Goal: Task Accomplishment & Management: Manage account settings

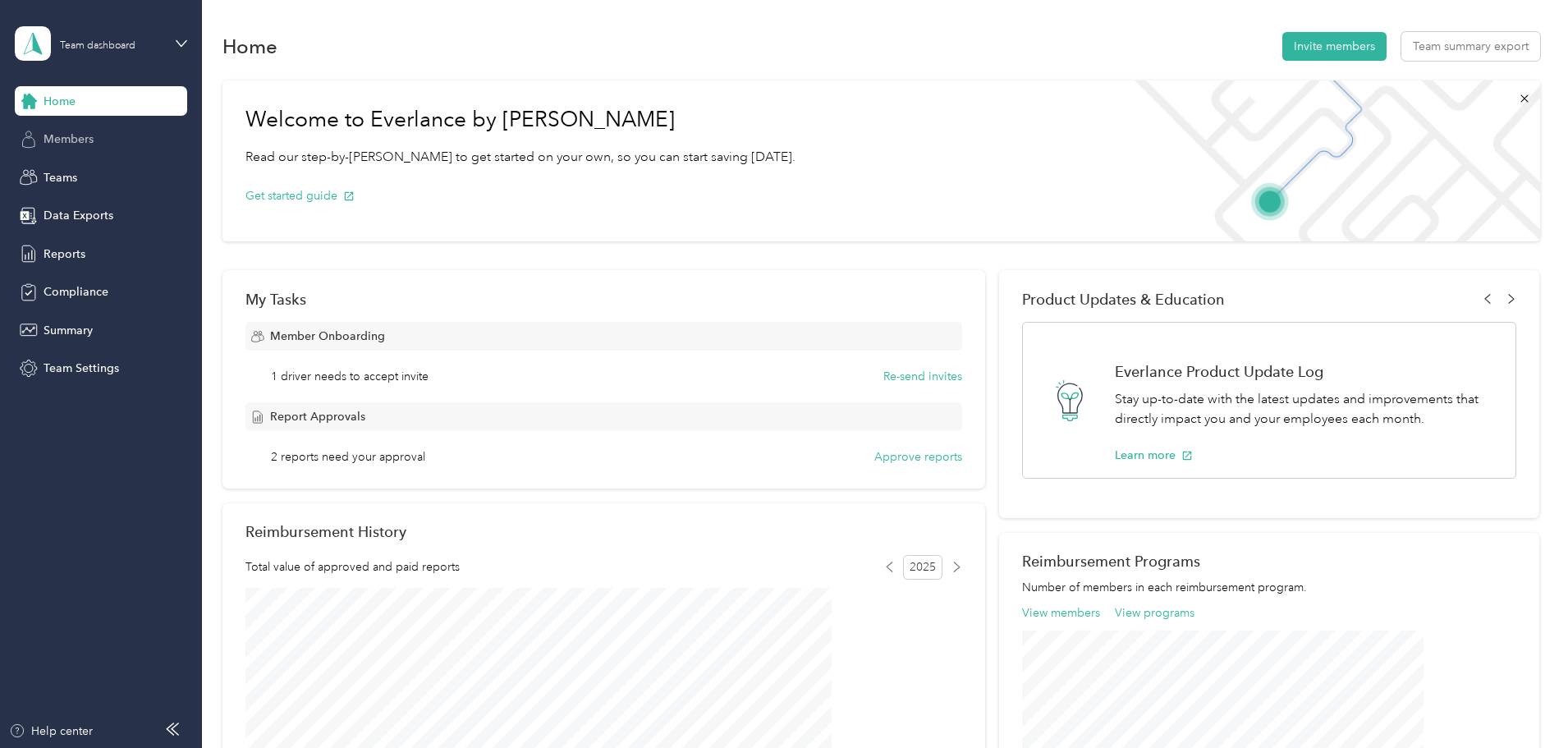
click at [74, 139] on span "Members" at bounding box center [69, 139] width 50 height 18
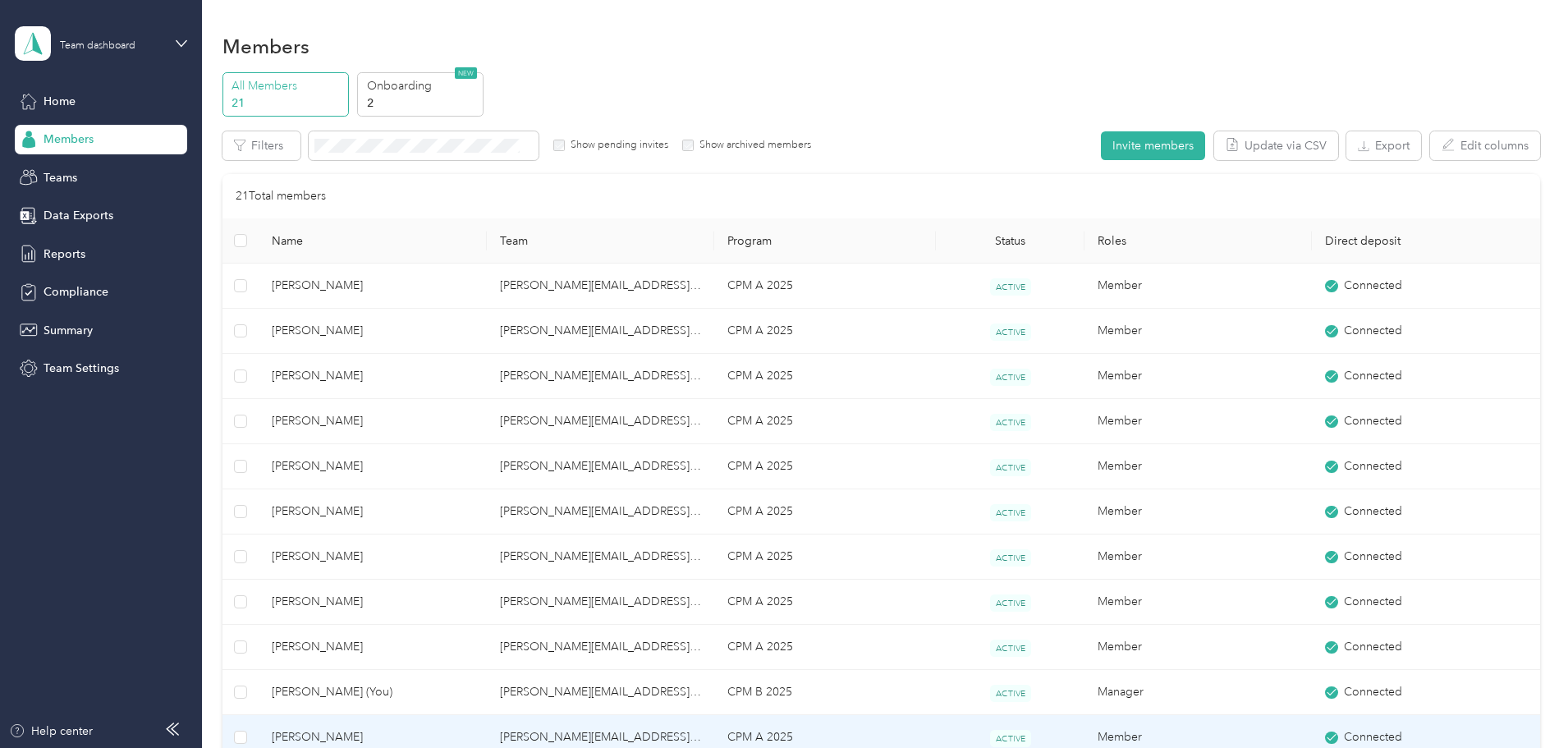
click at [409, 737] on span "[PERSON_NAME]" at bounding box center [372, 737] width 201 height 18
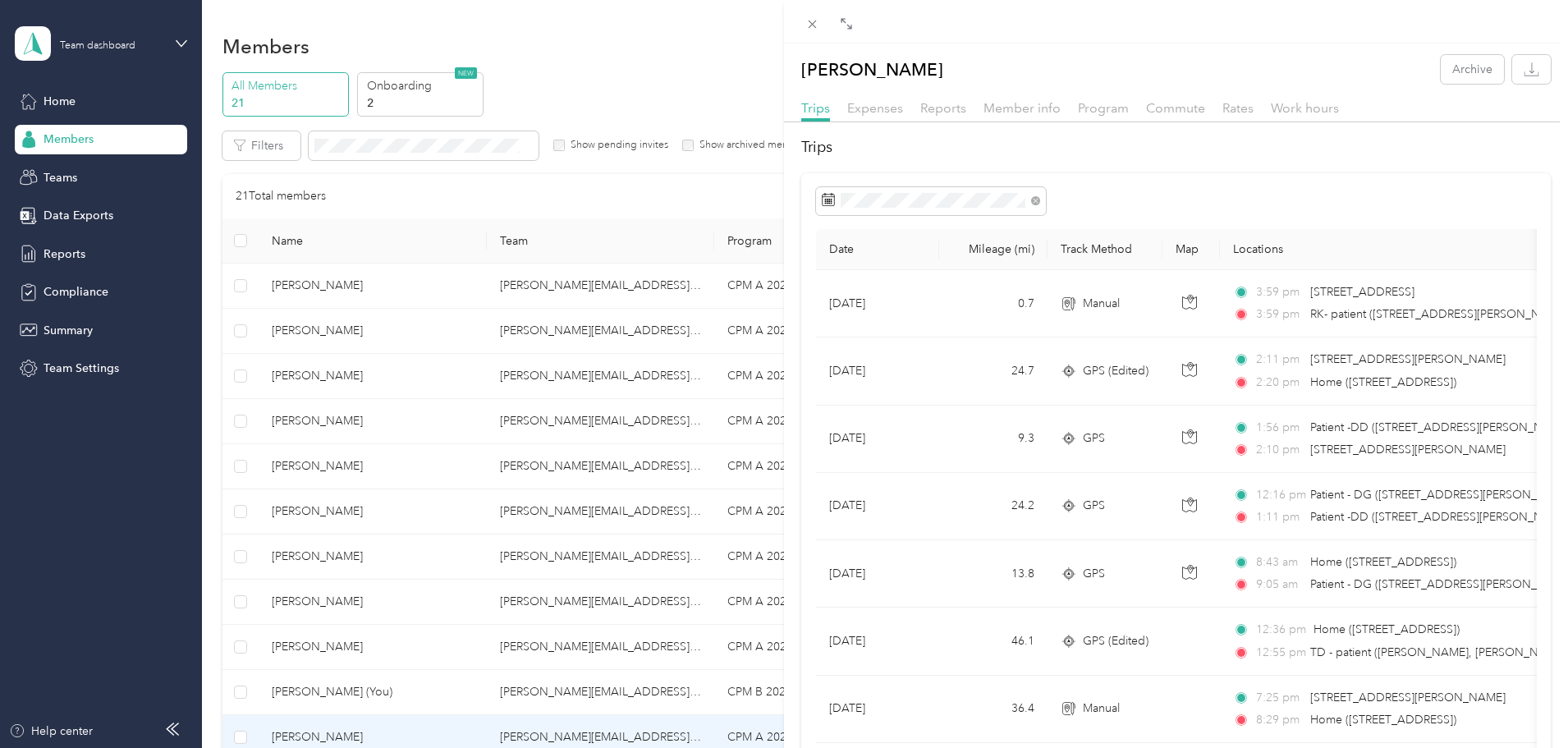
click at [305, 396] on div "[PERSON_NAME] Archive Trips Expenses Reports Member info Program Commute Rates …" at bounding box center [784, 374] width 1568 height 748
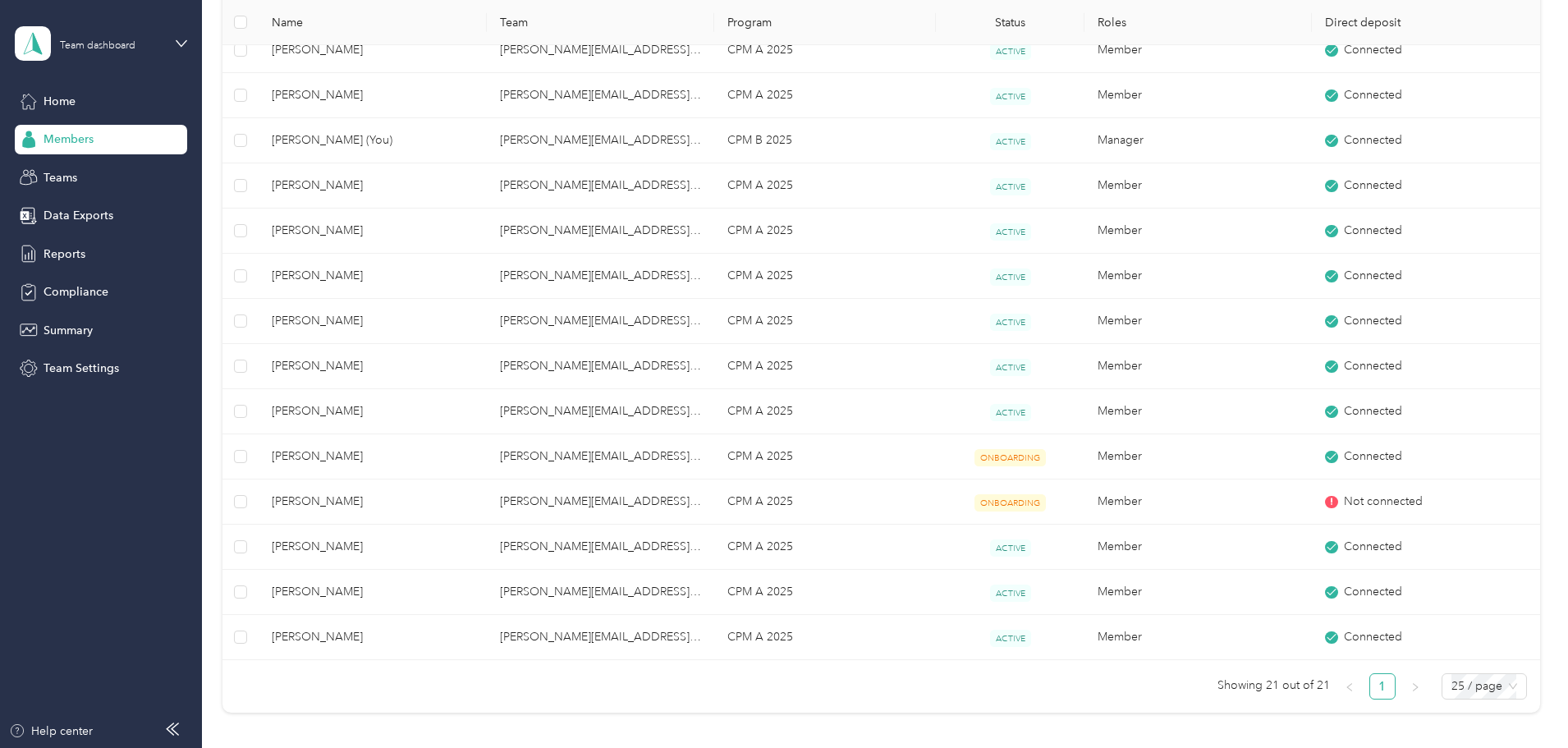
scroll to position [575, 0]
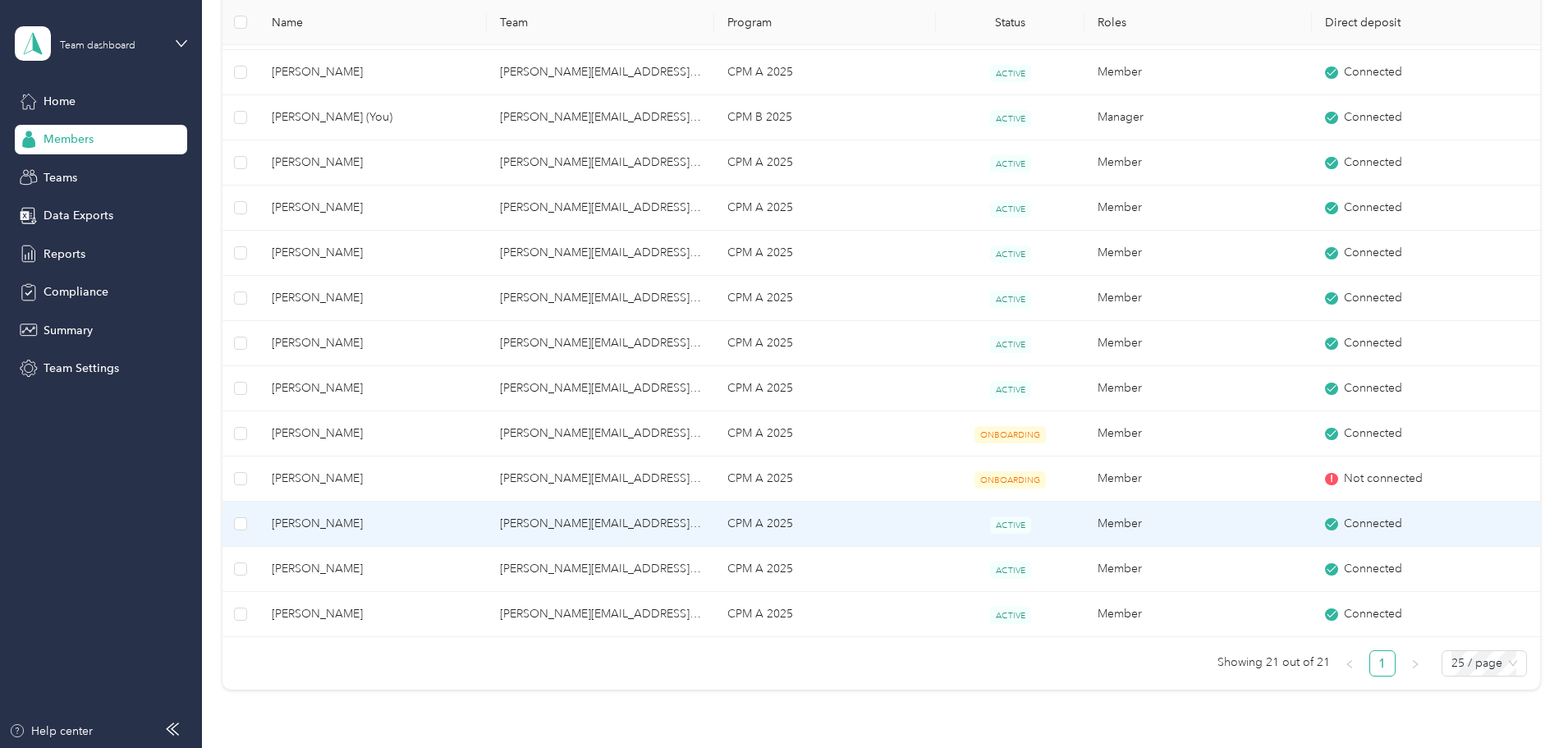
click at [443, 520] on span "[PERSON_NAME]" at bounding box center [372, 523] width 201 height 18
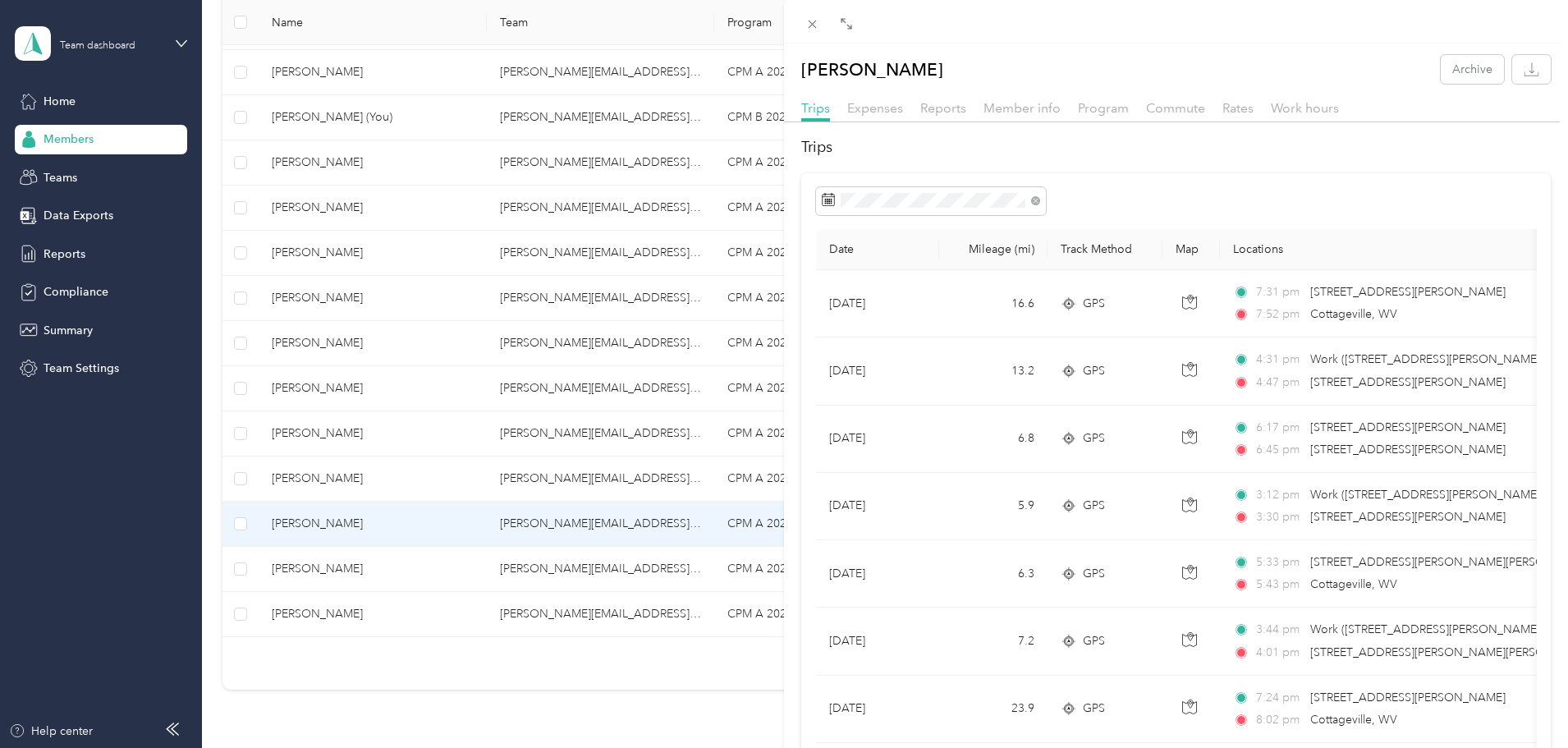
click at [288, 408] on div "[PERSON_NAME] Archive Trips Expenses Reports Member info Program Commute Rates …" at bounding box center [784, 374] width 1568 height 748
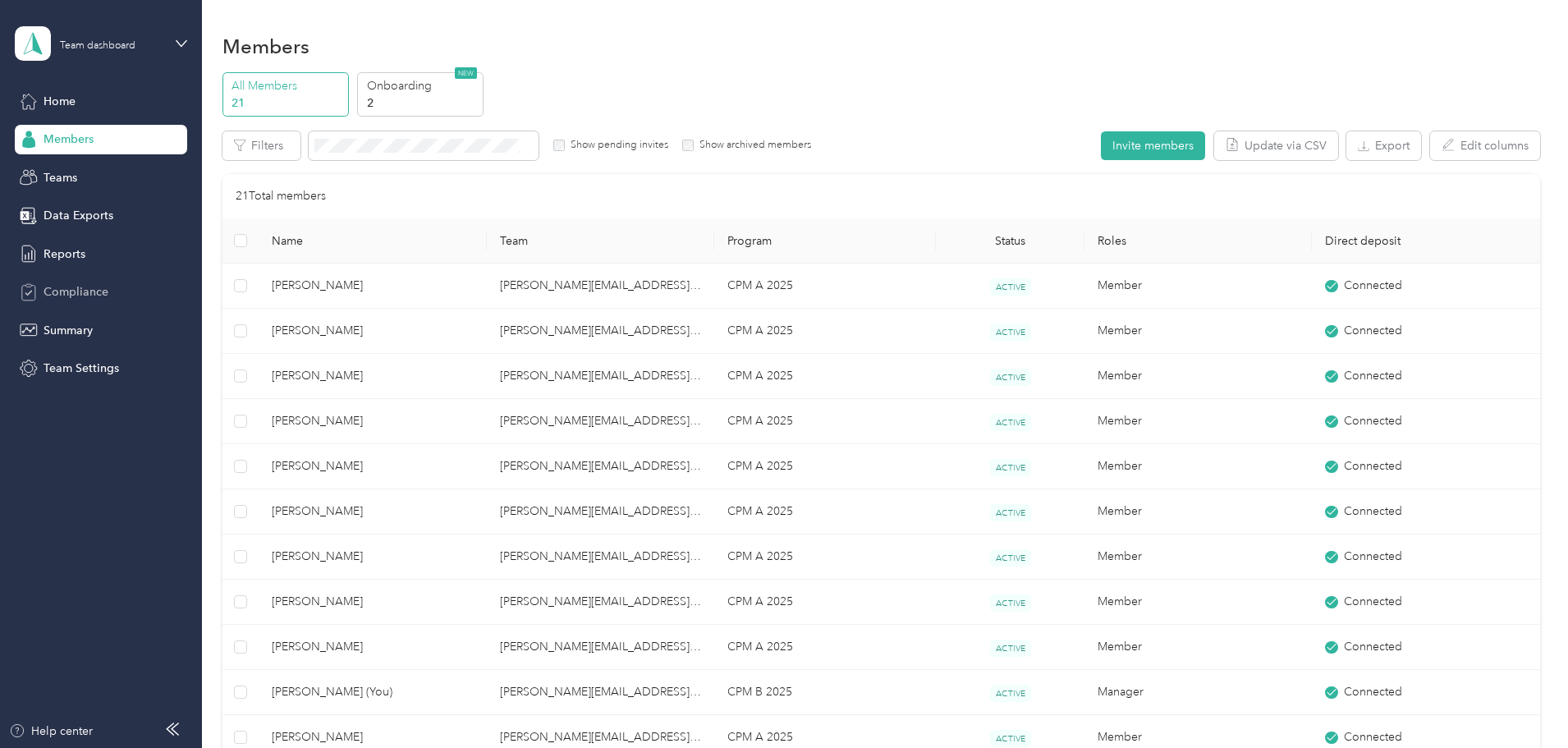
click at [97, 290] on span "Compliance" at bounding box center [76, 291] width 65 height 18
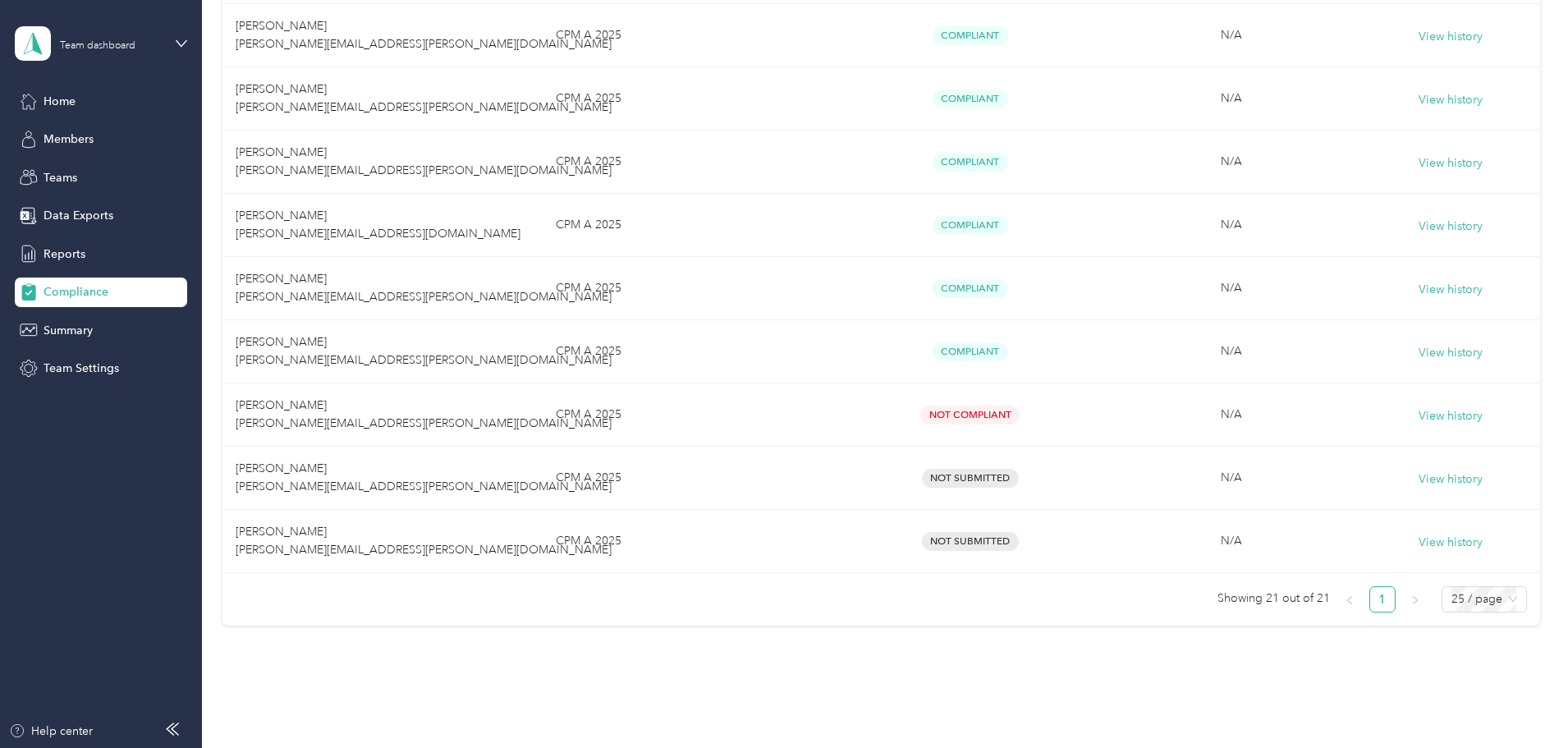
scroll to position [1149, 0]
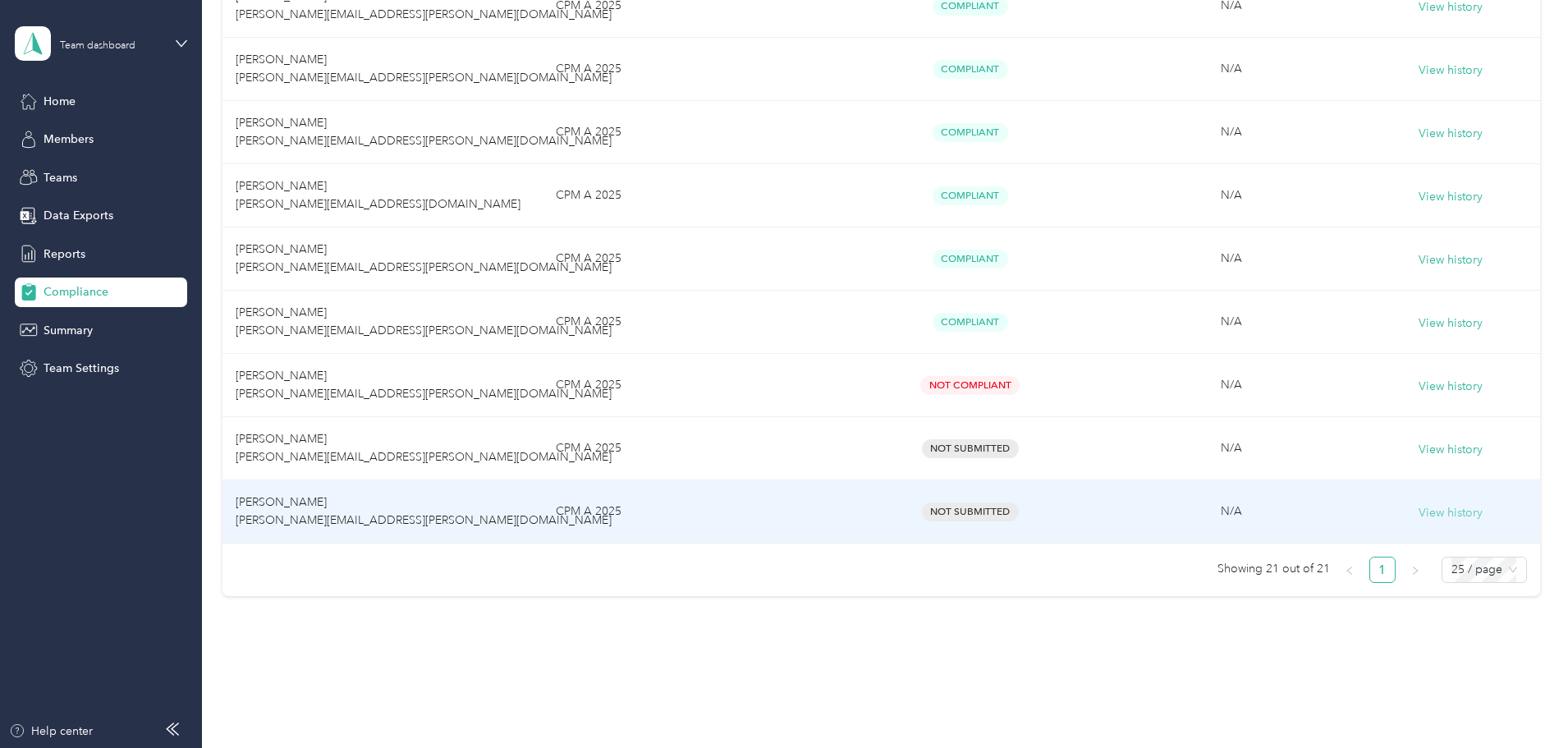
click at [1419, 510] on button "View history" at bounding box center [1451, 513] width 64 height 18
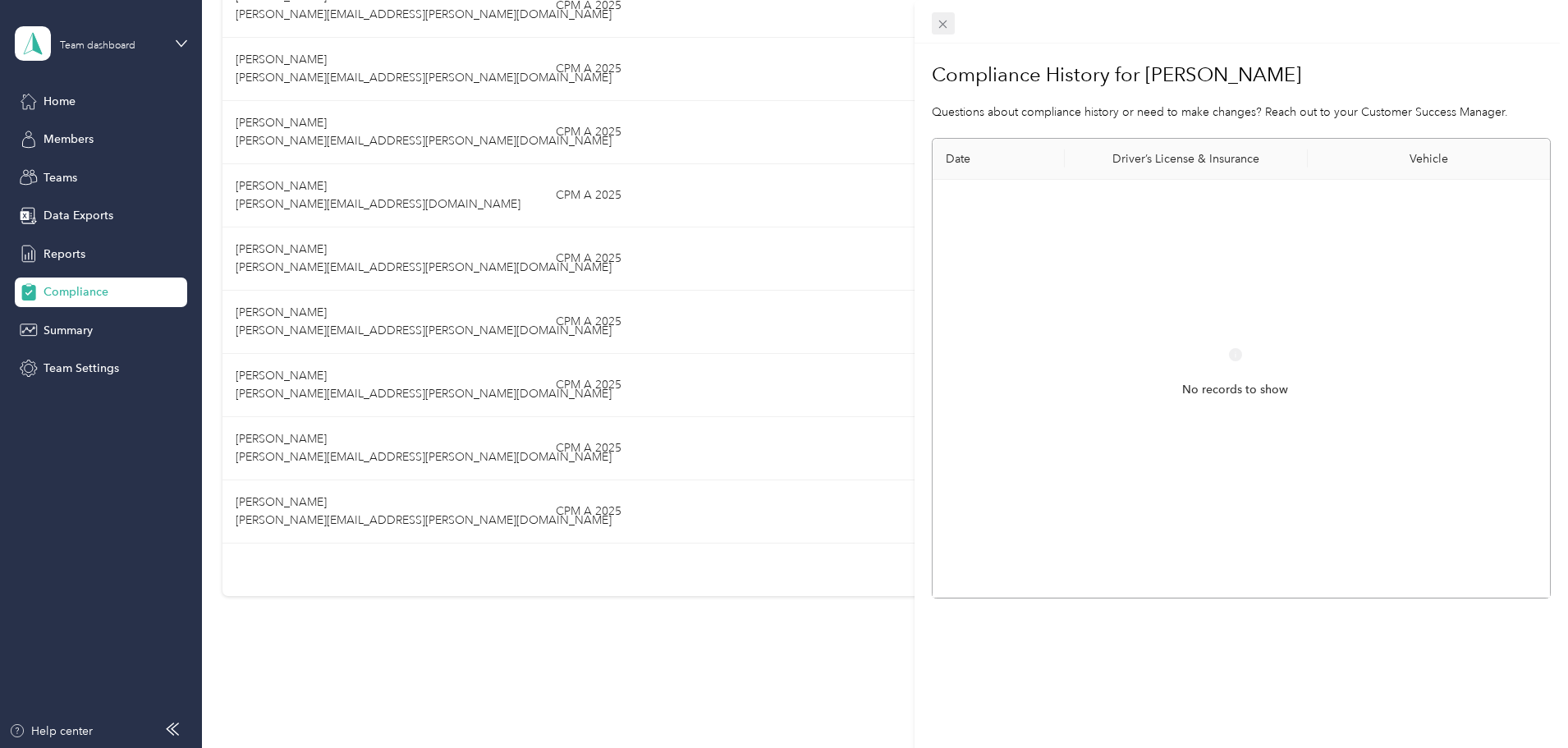
click at [932, 22] on span at bounding box center [944, 23] width 23 height 23
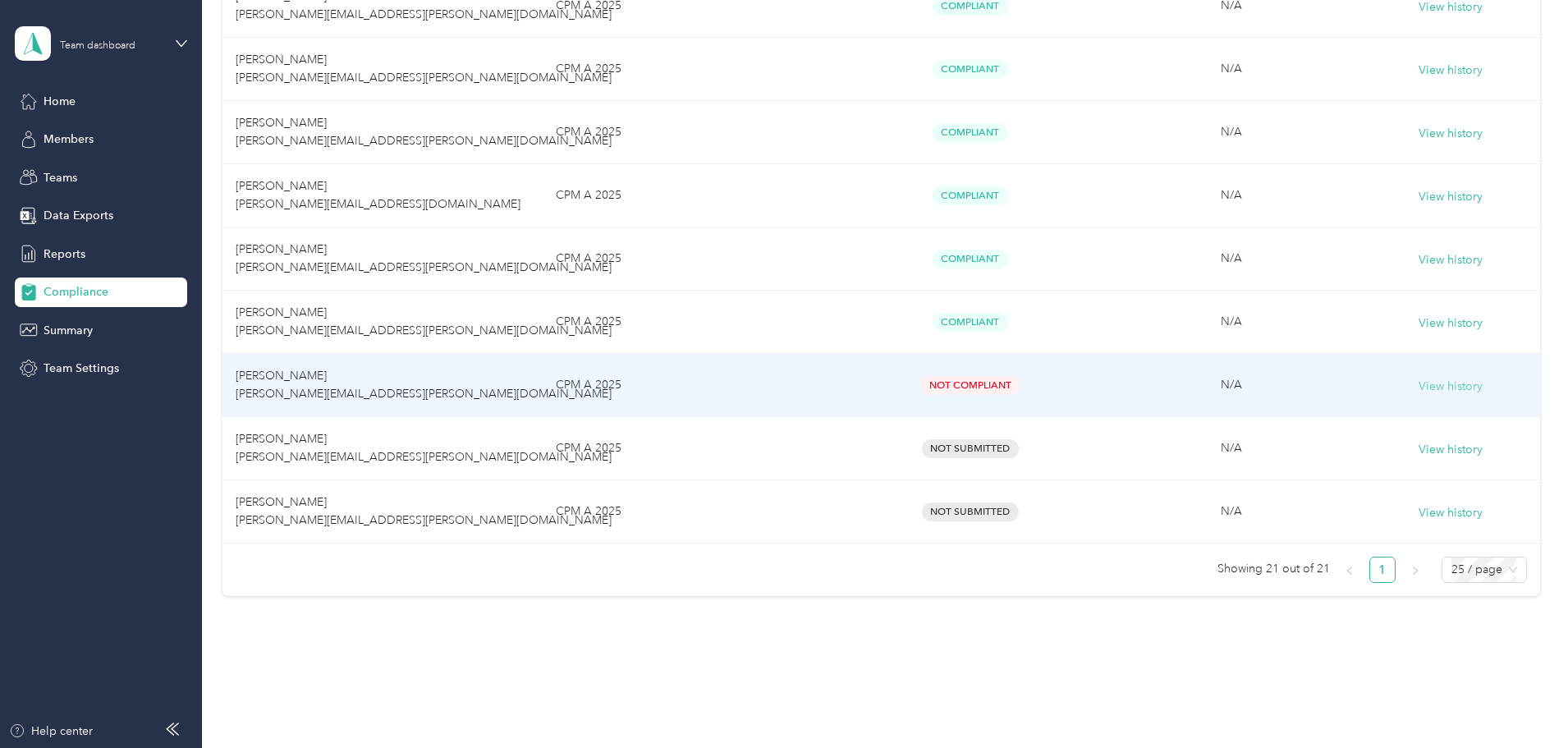
click at [1419, 385] on button "View history" at bounding box center [1451, 386] width 64 height 18
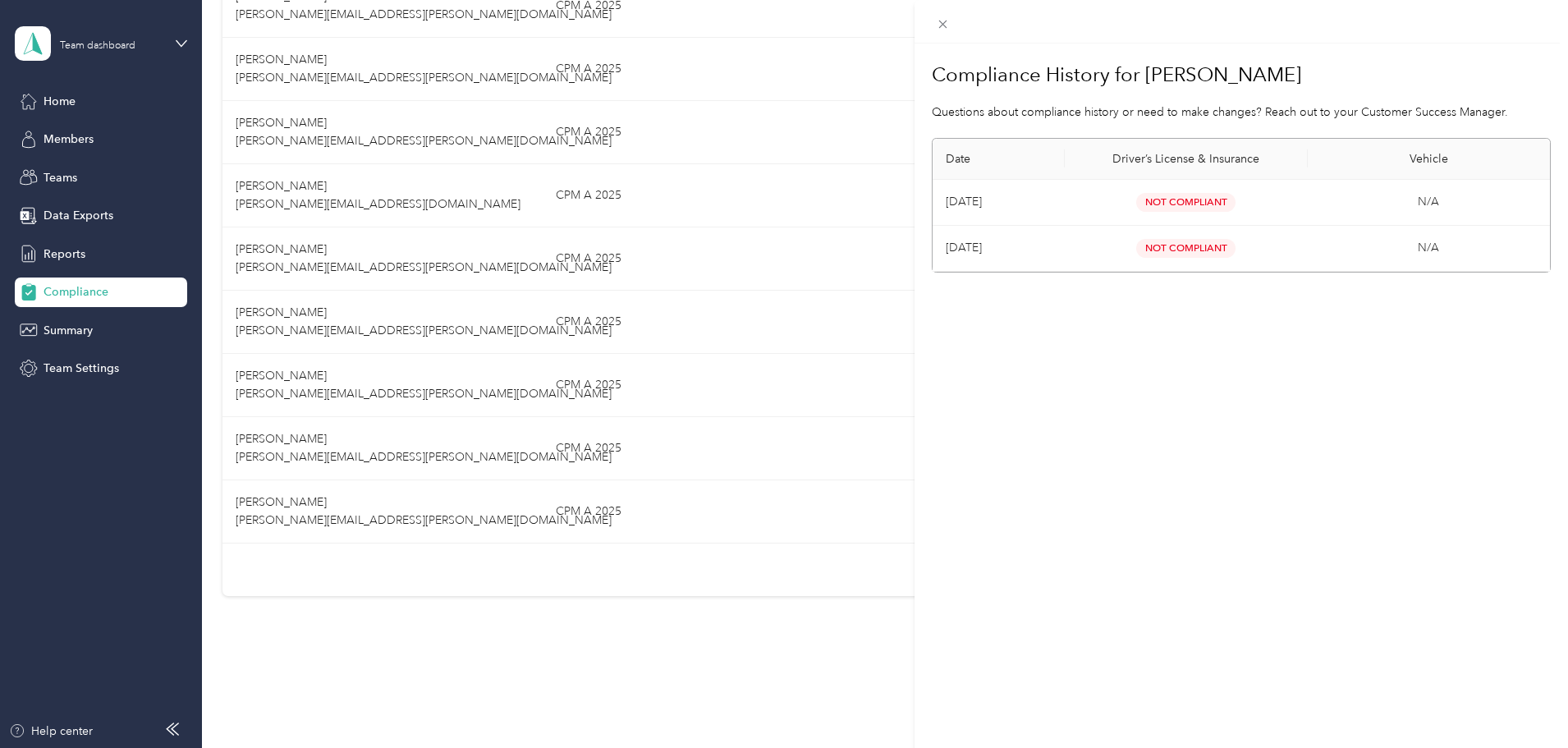
click at [276, 149] on div "Compliance History for [PERSON_NAME] Questions about compliance history or need…" at bounding box center [784, 374] width 1568 height 748
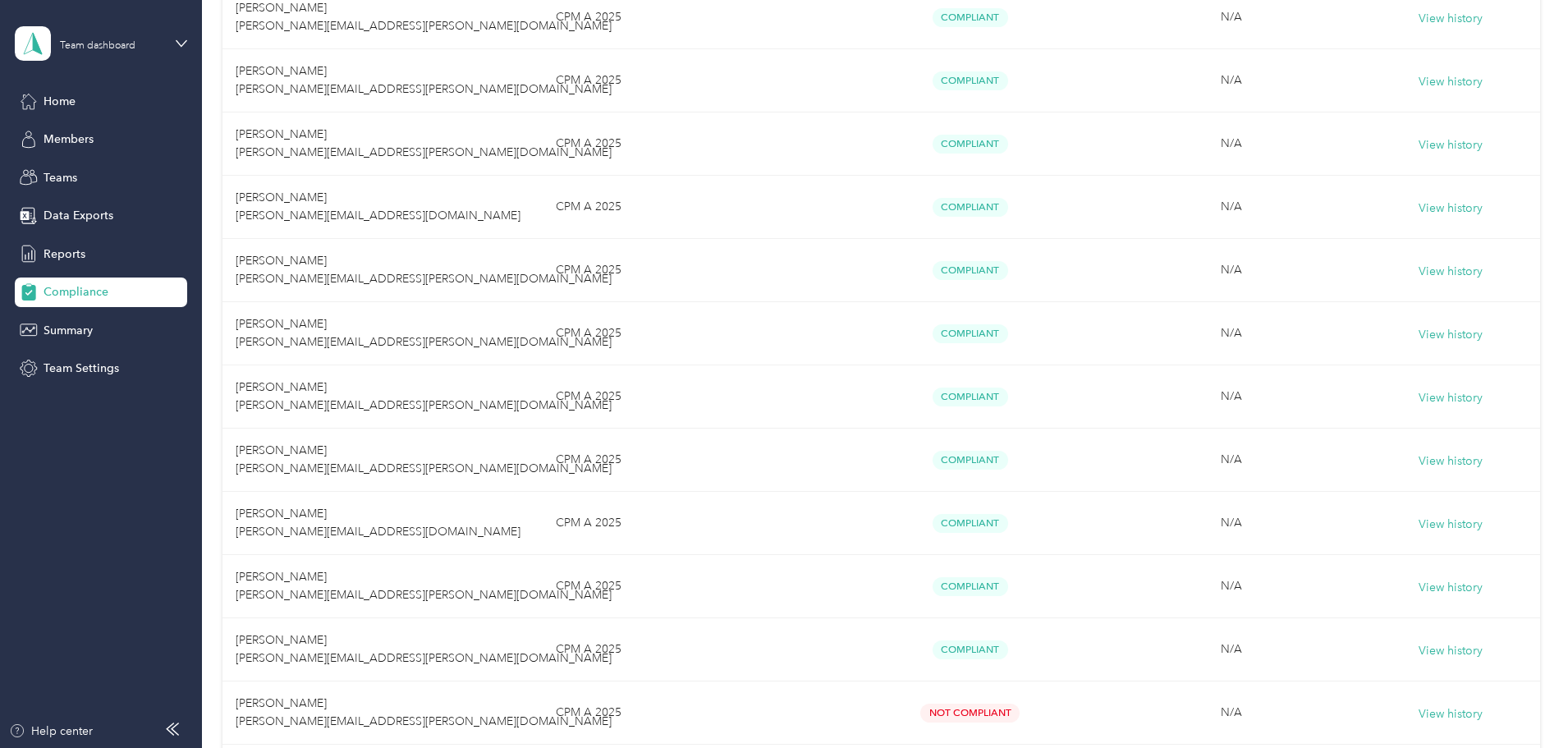
scroll to position [821, 0]
click at [101, 137] on div "Members" at bounding box center [101, 140] width 172 height 30
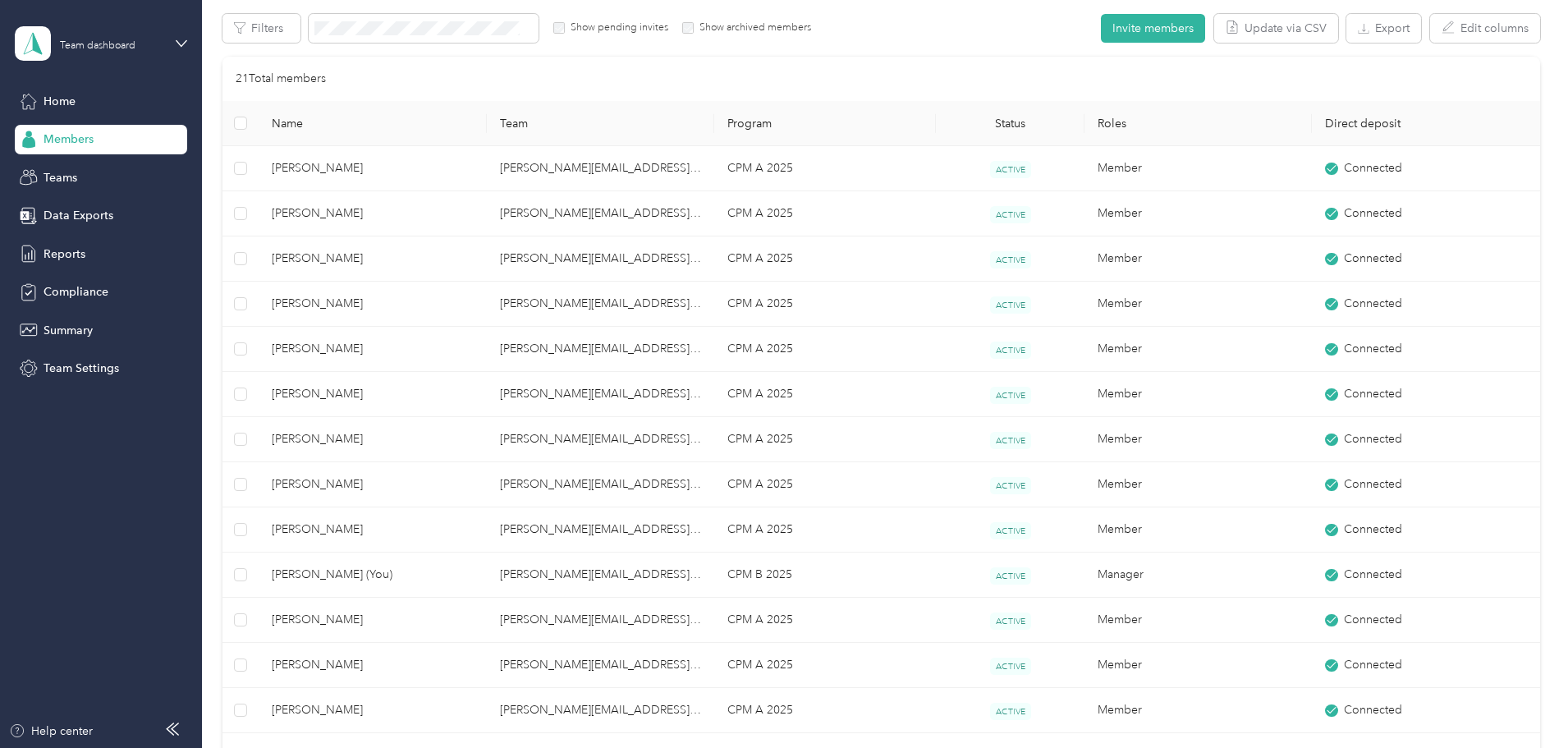
scroll to position [701, 0]
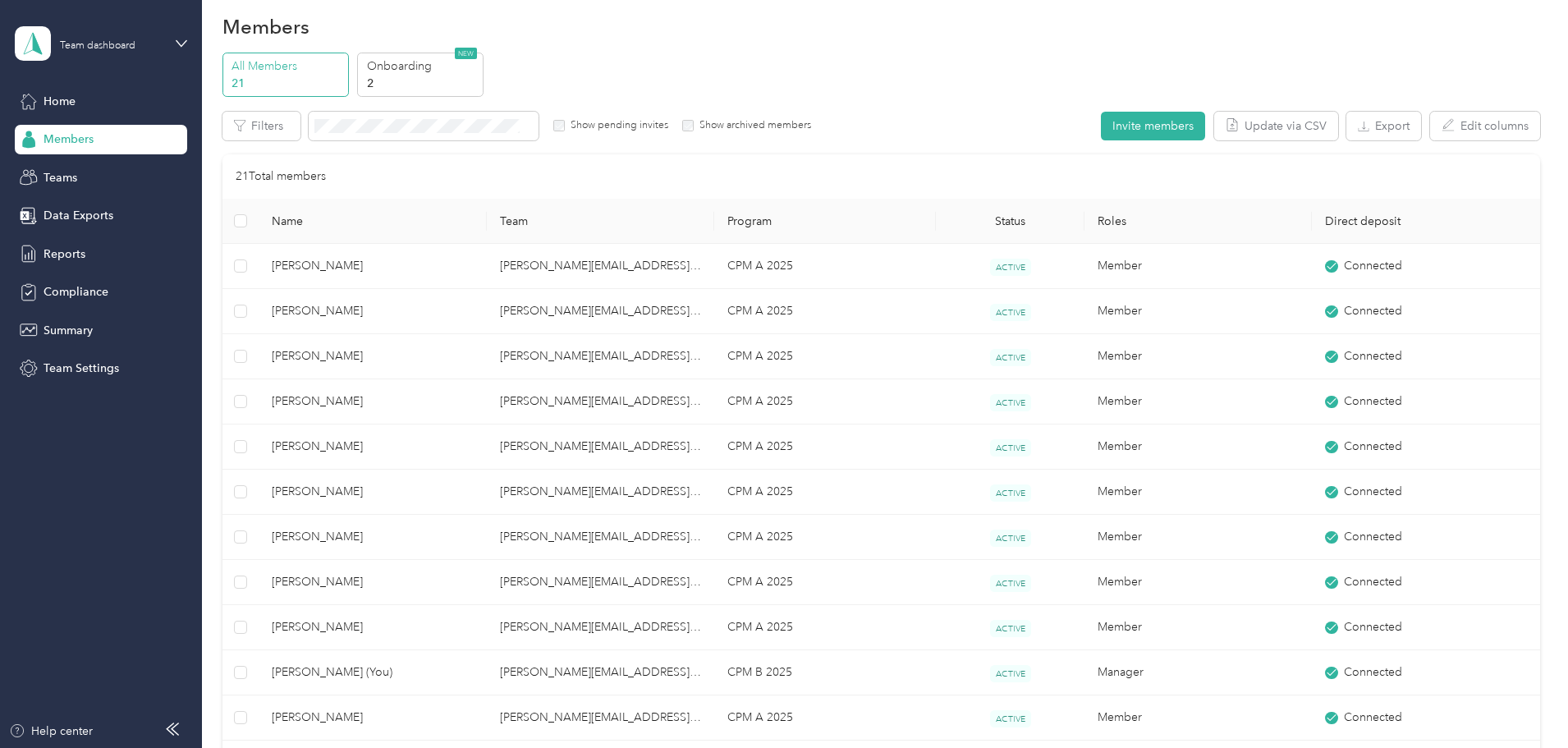
scroll to position [0, 0]
